Goal: Task Accomplishment & Management: Use online tool/utility

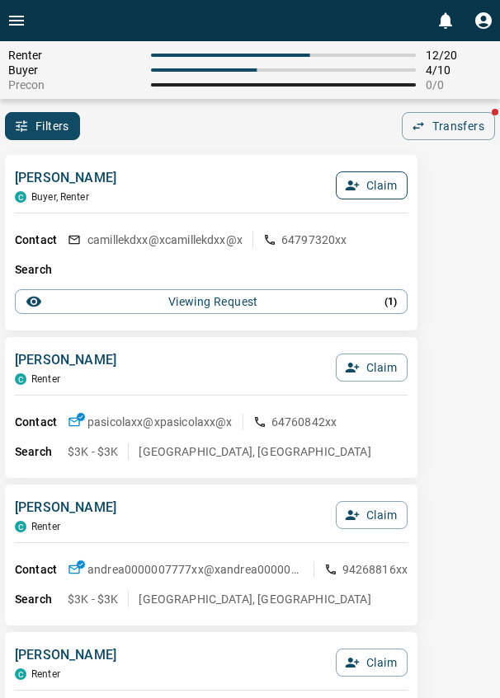
click at [379, 191] on button "Claim" at bounding box center [372, 186] width 72 height 28
click at [379, 191] on button "Confirm Claim" at bounding box center [348, 186] width 118 height 28
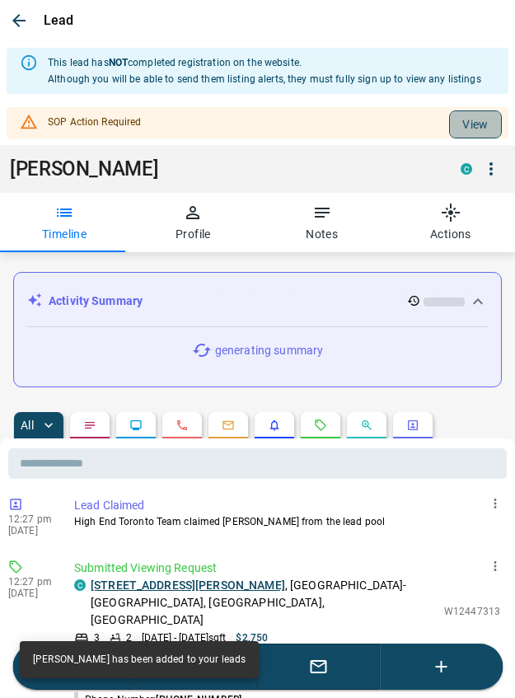
click at [453, 131] on button "View" at bounding box center [475, 125] width 53 height 28
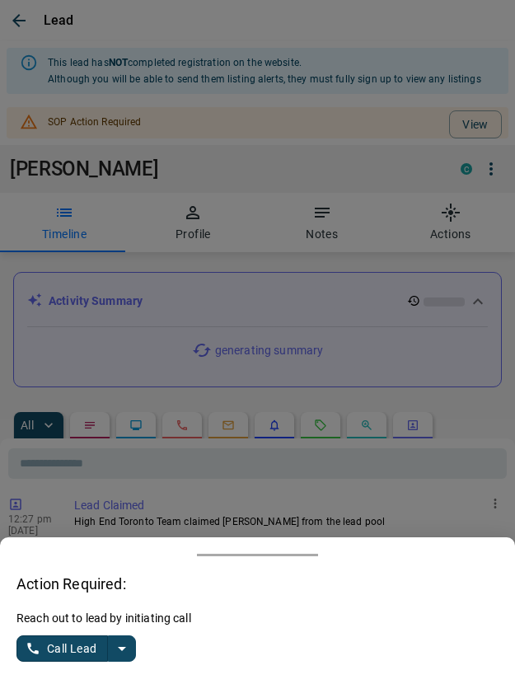
click at [121, 648] on icon "split button" at bounding box center [122, 649] width 8 height 4
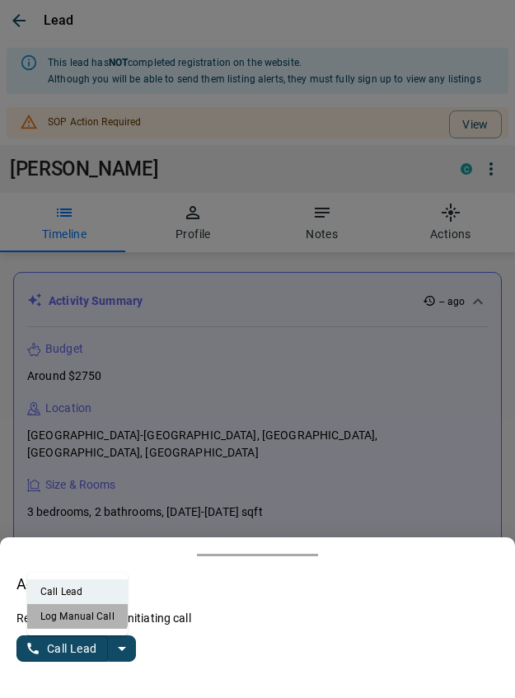
click at [71, 612] on li "Log Manual Call" at bounding box center [77, 616] width 101 height 25
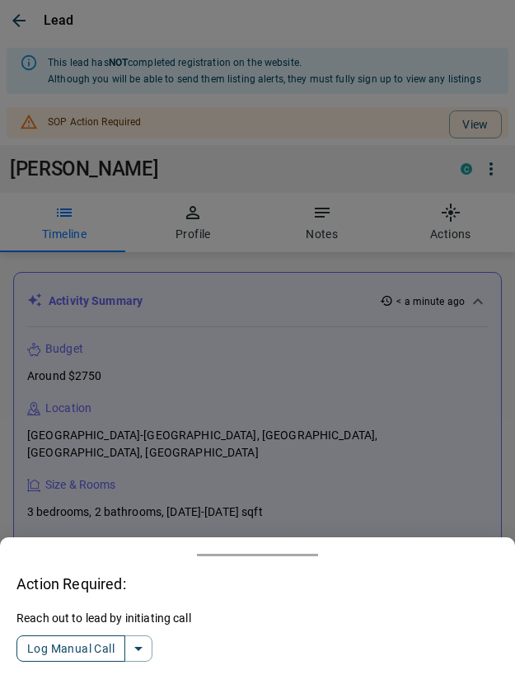
click at [59, 649] on button "Log Manual Call" at bounding box center [70, 649] width 109 height 26
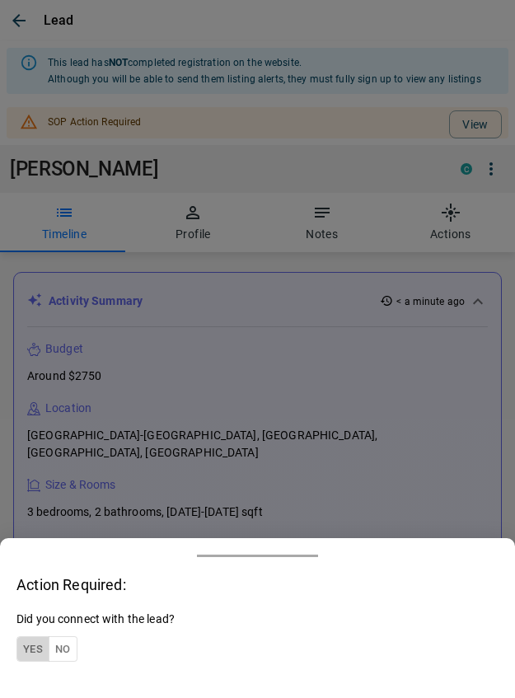
click at [31, 648] on button "Yes" at bounding box center [32, 650] width 33 height 26
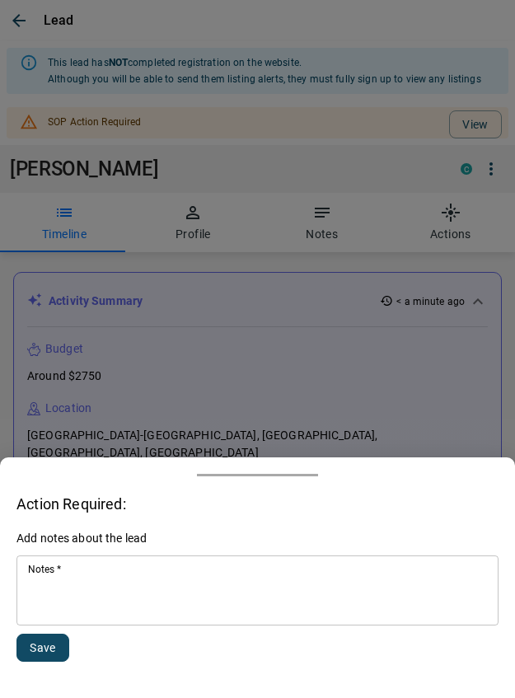
click at [79, 591] on textarea "Notes   *" at bounding box center [257, 591] width 459 height 56
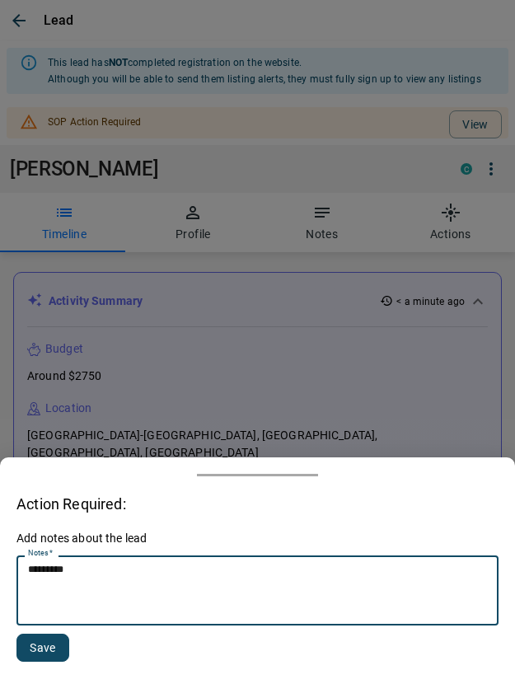
type textarea "*********"
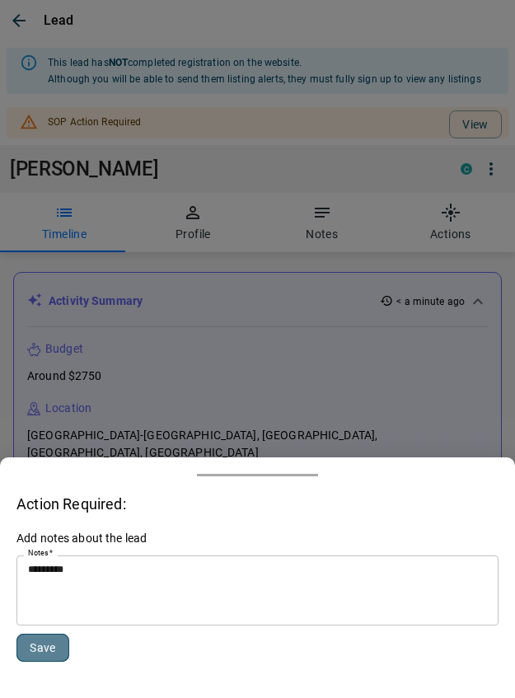
click at [53, 648] on button "Save" at bounding box center [42, 648] width 53 height 28
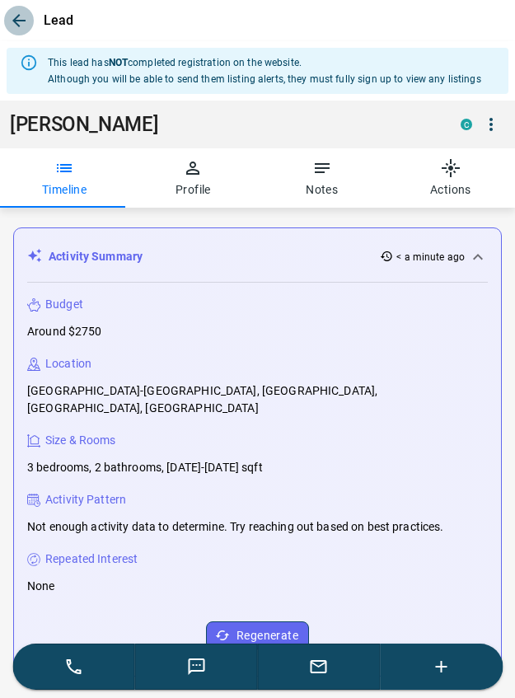
click at [19, 20] on icon "button" at bounding box center [18, 20] width 13 height 13
